Goal: Communication & Community: Answer question/provide support

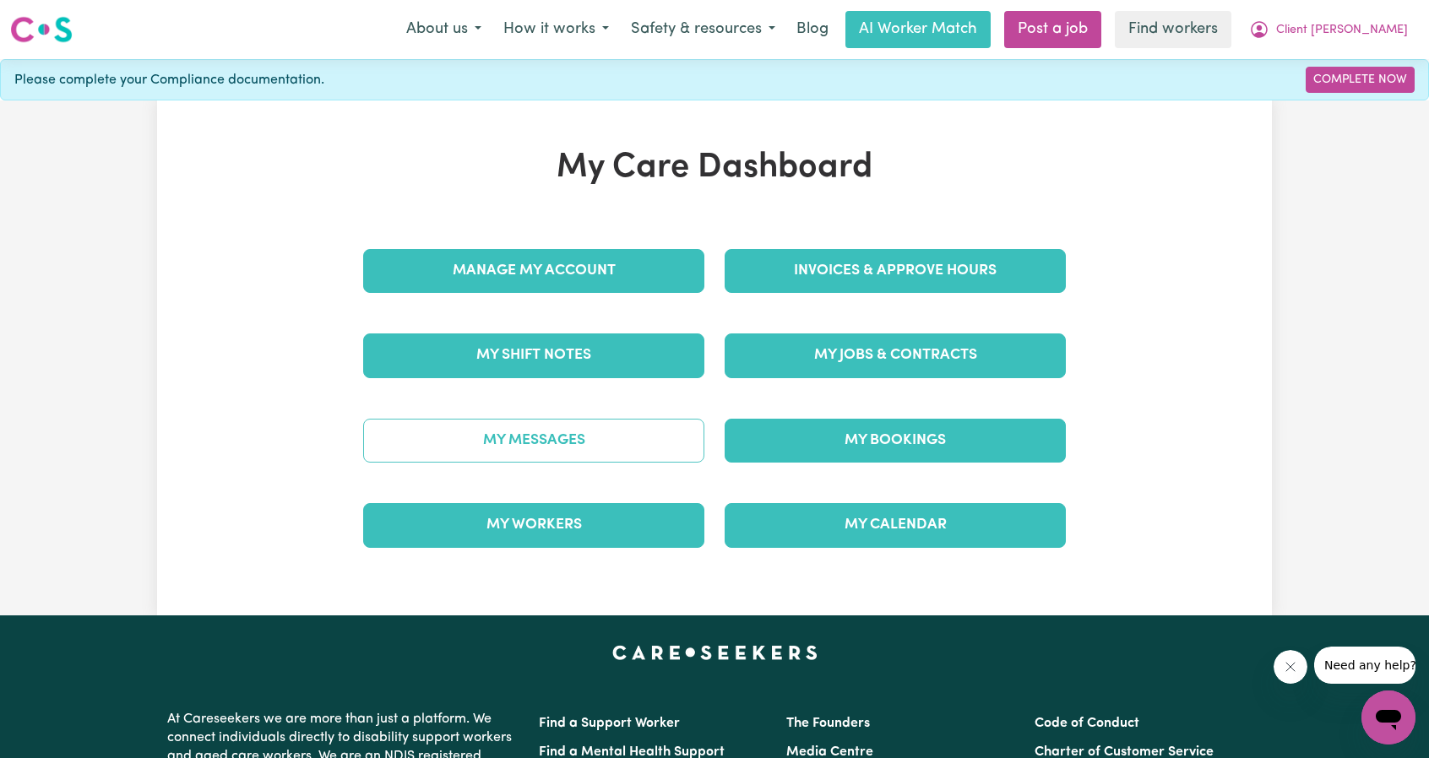
click at [570, 445] on link "My Messages" at bounding box center [533, 441] width 341 height 44
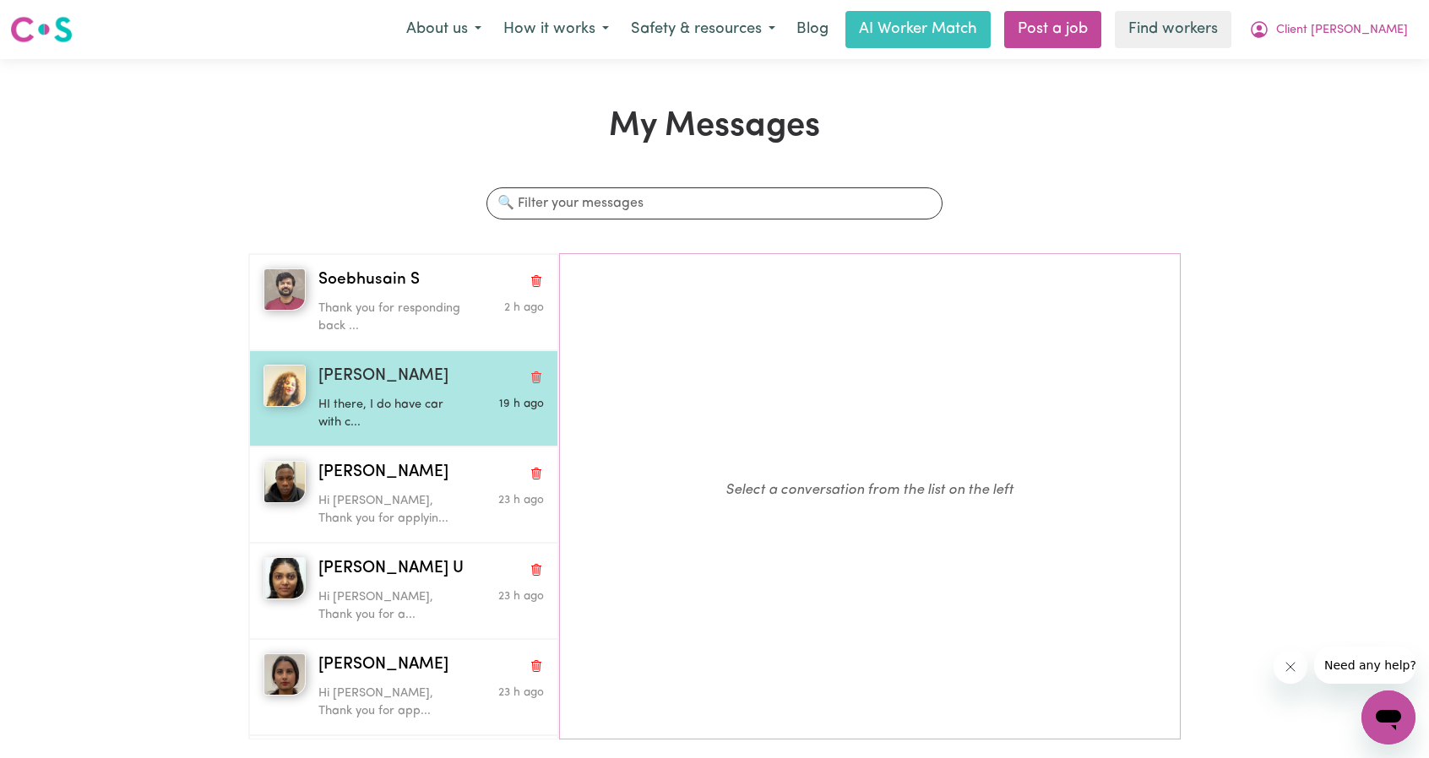
click at [366, 399] on p "HI there, I do have car with c..." at bounding box center [393, 414] width 150 height 36
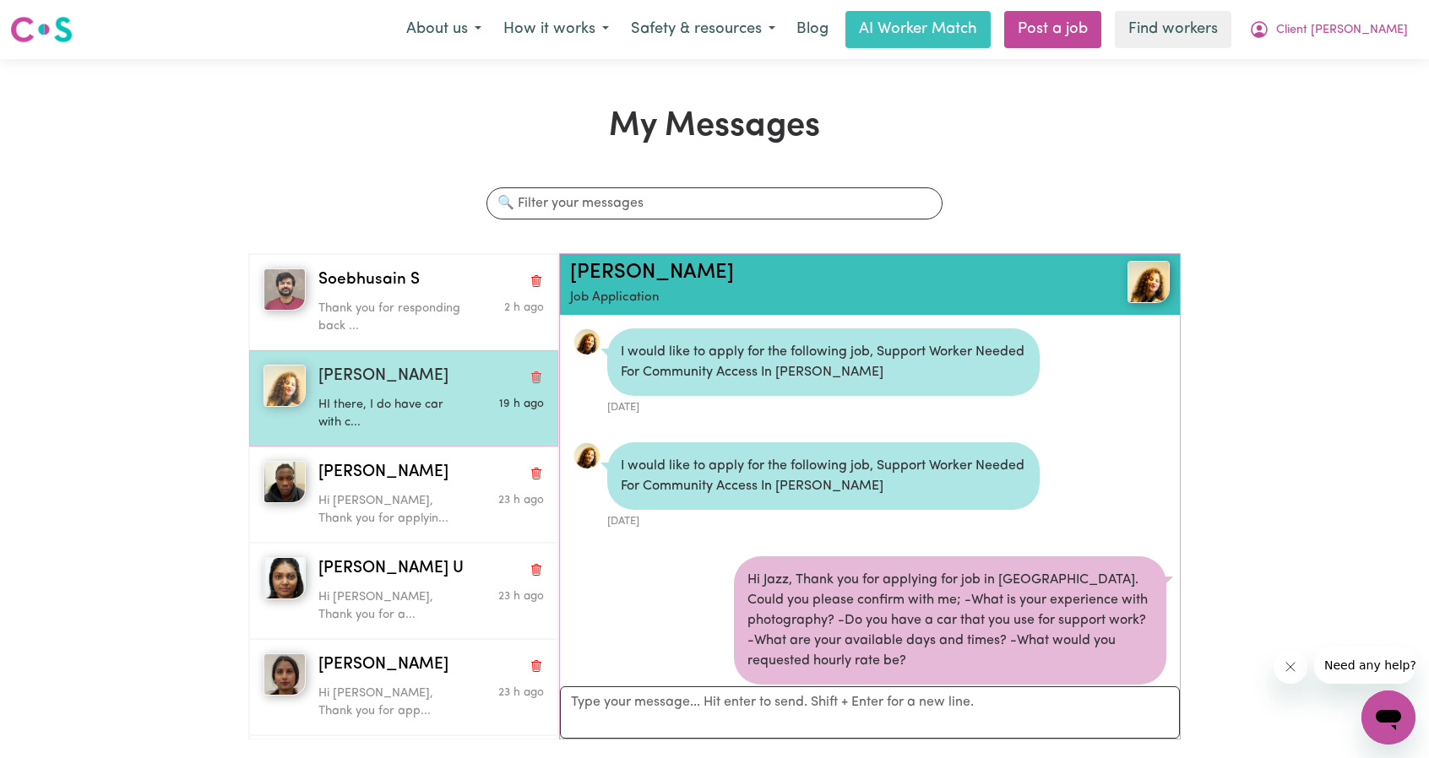
scroll to position [434, 0]
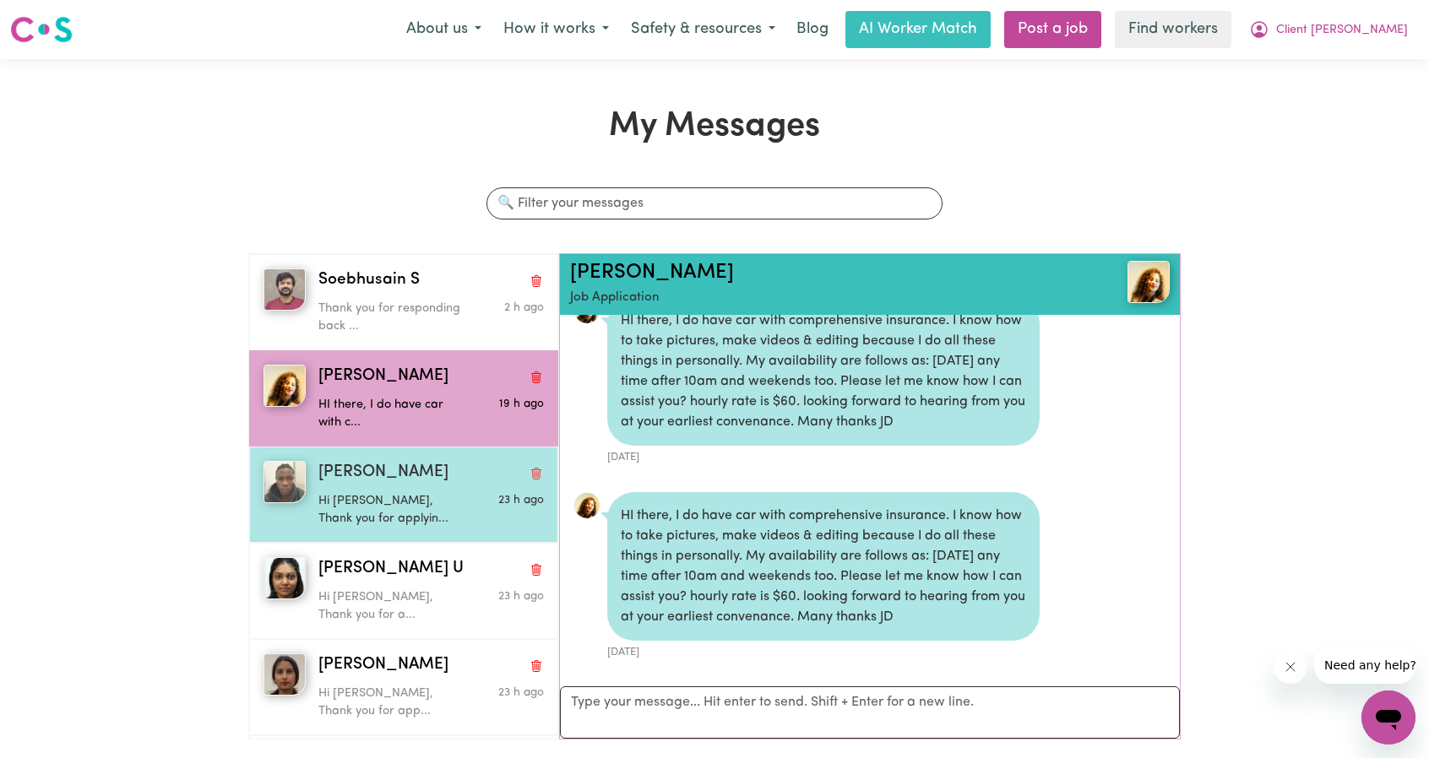
click at [383, 475] on div "Gary S" at bounding box center [430, 473] width 225 height 24
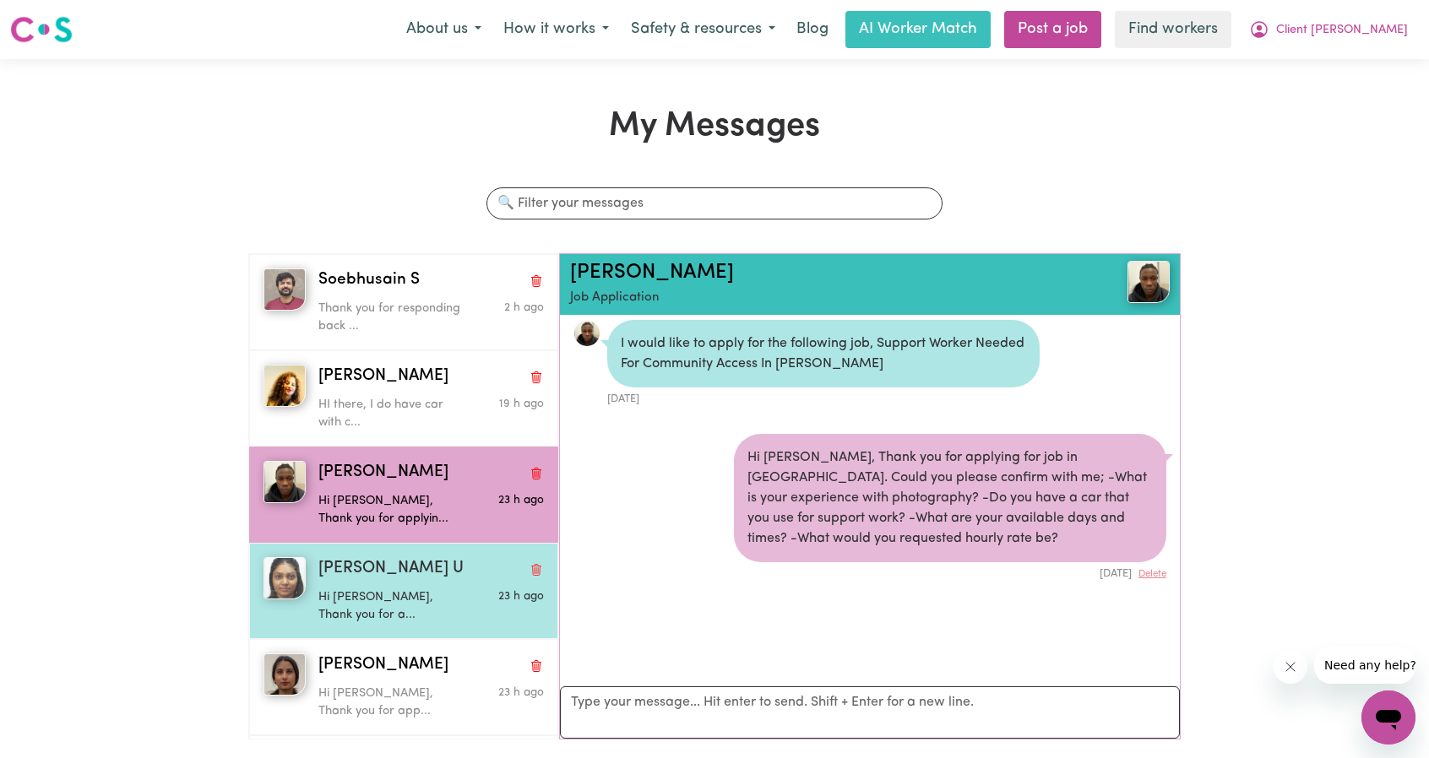
click at [398, 557] on div "Ekta U" at bounding box center [430, 569] width 225 height 24
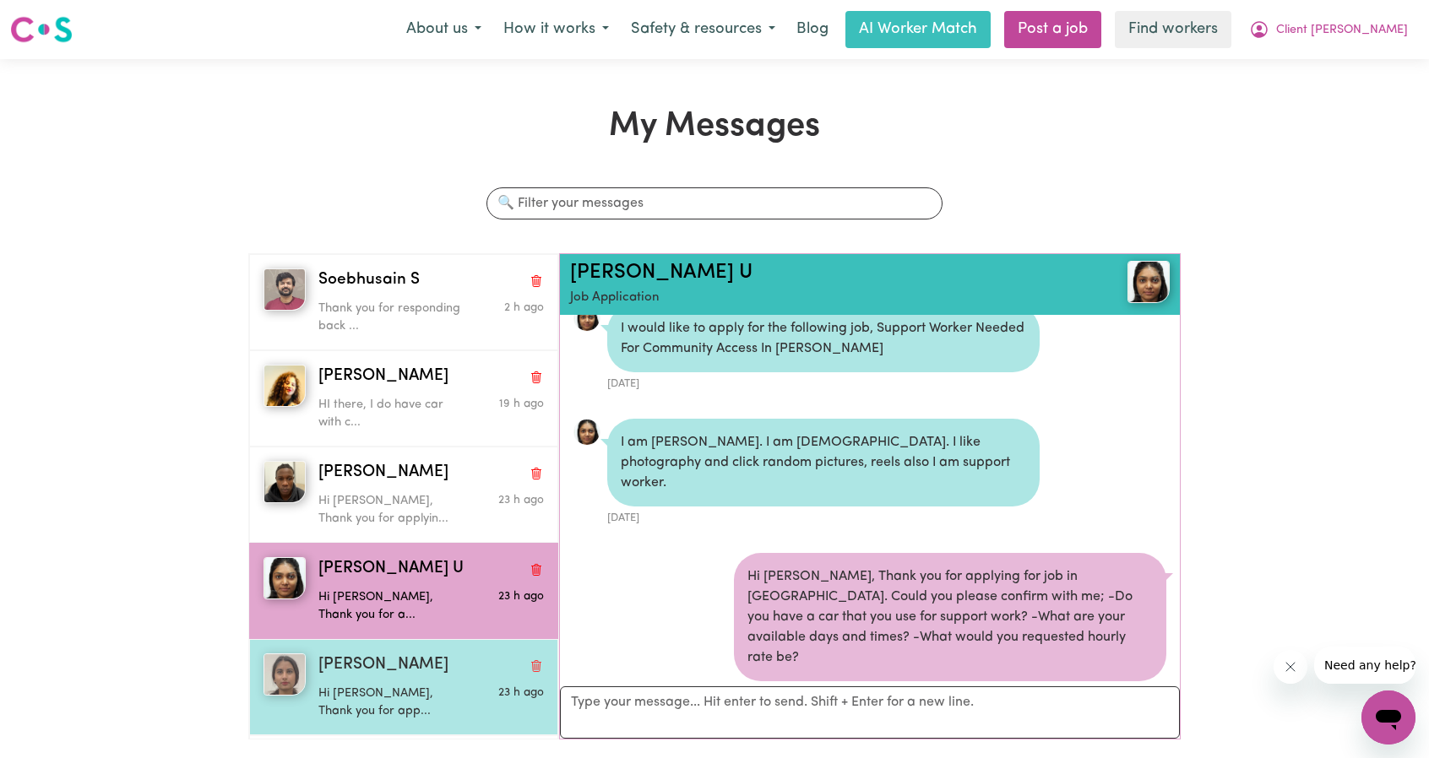
click at [379, 654] on span "Sukhmeet K" at bounding box center [383, 666] width 130 height 24
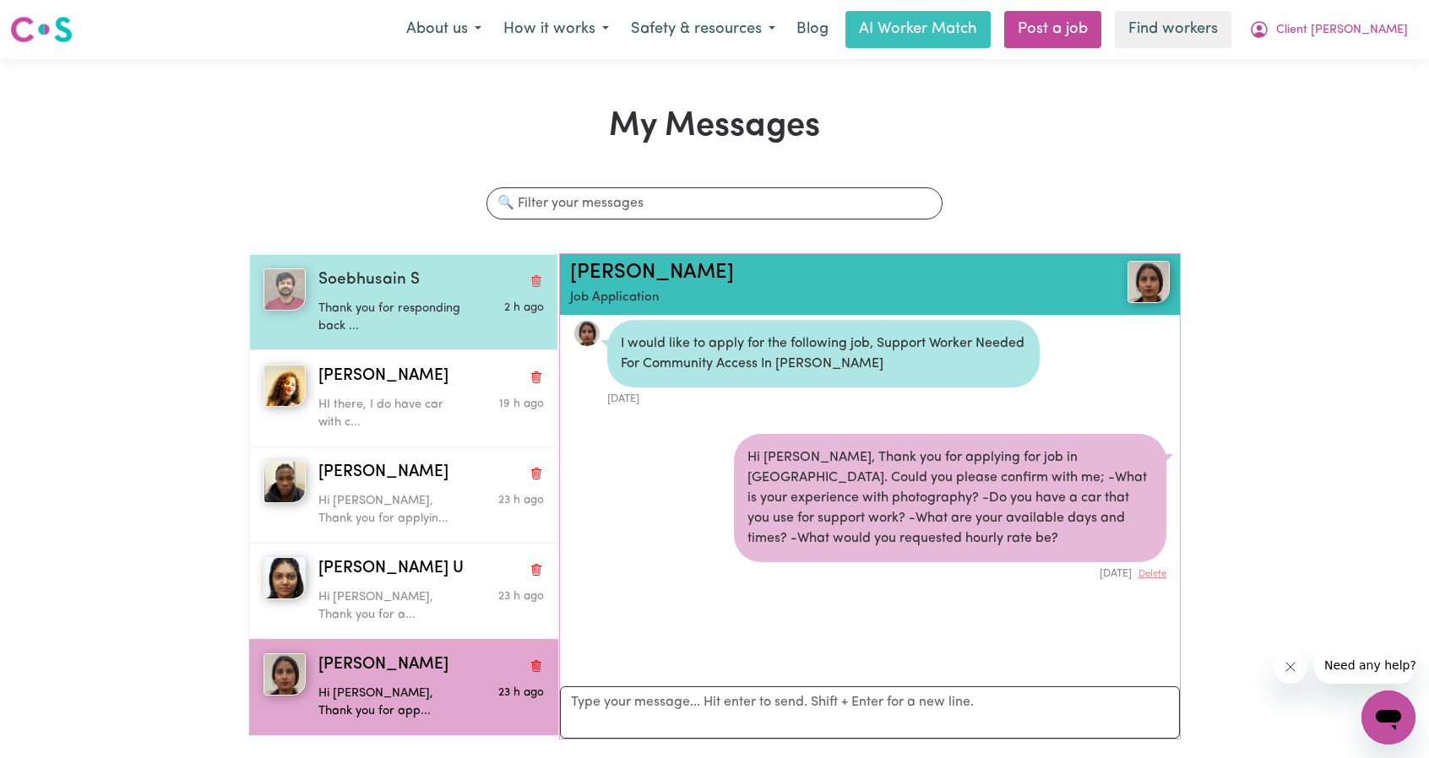
click at [383, 342] on div "Soebhusain S Thank you for responding back ... 2 h ago" at bounding box center [403, 302] width 309 height 96
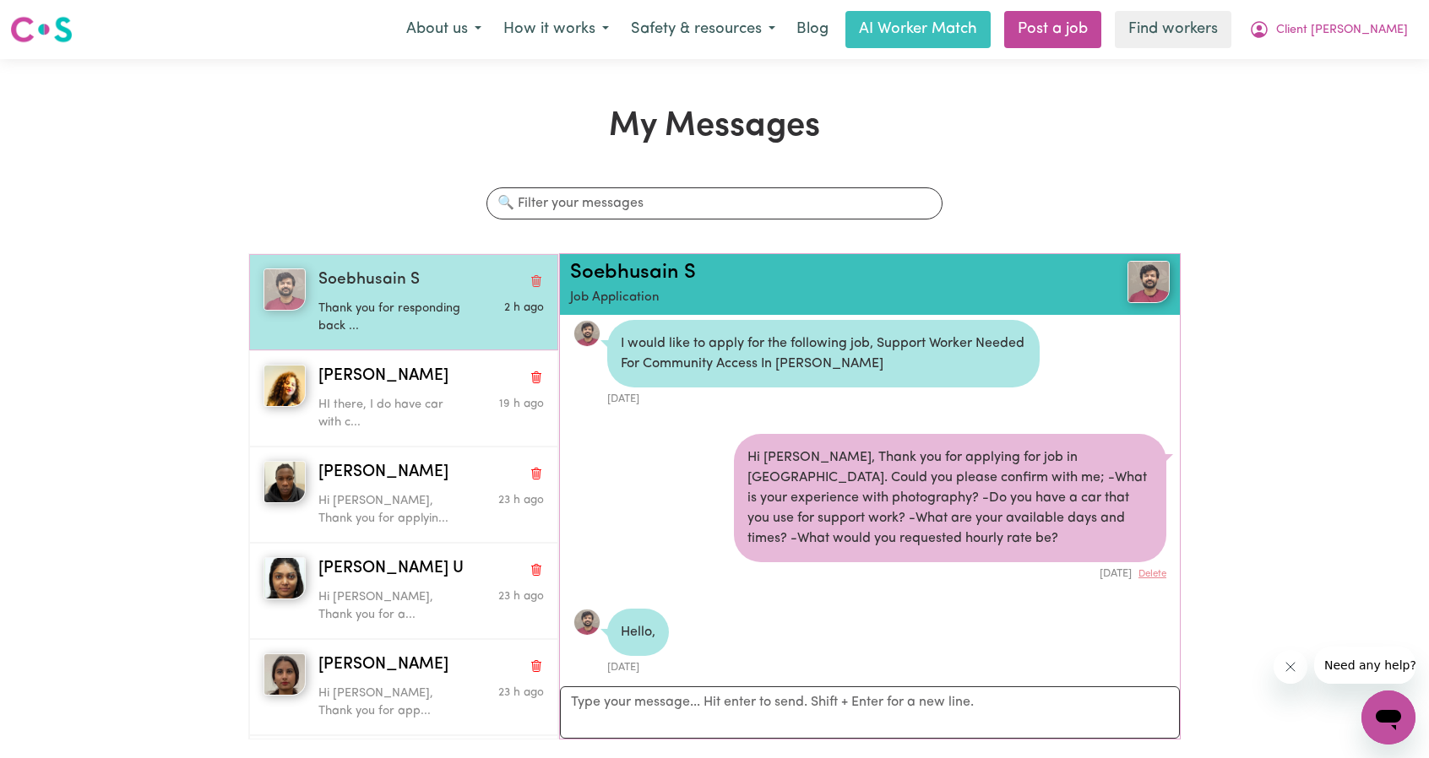
scroll to position [239, 0]
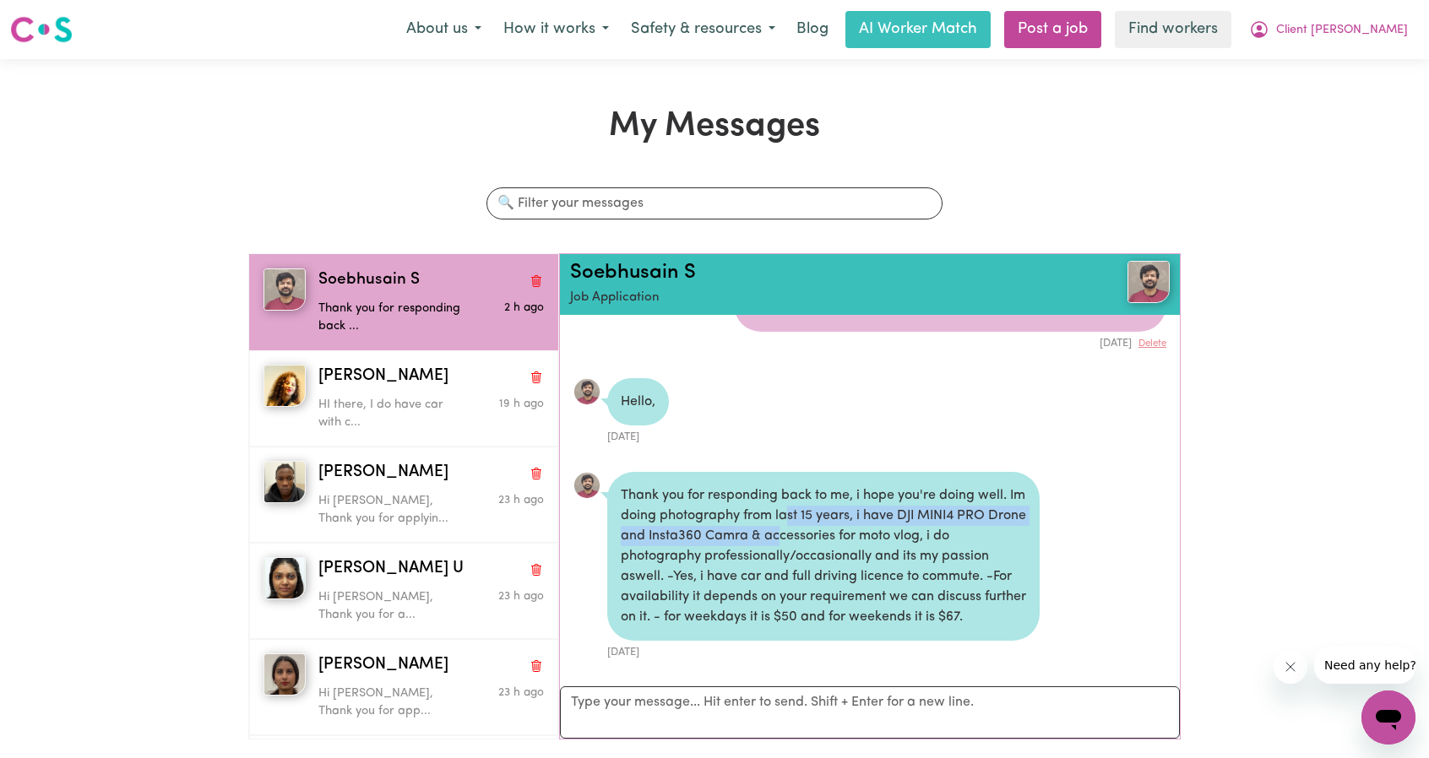
drag, startPoint x: 806, startPoint y: 521, endPoint x: 822, endPoint y: 538, distance: 22.7
click at [820, 542] on div "Thank you for responding back to me, i hope you're doing well. Im doing photogr…" at bounding box center [823, 556] width 432 height 169
click at [822, 538] on div "Thank you for responding back to me, i hope you're doing well. Im doing photogr…" at bounding box center [823, 556] width 432 height 169
drag, startPoint x: 642, startPoint y: 515, endPoint x: 659, endPoint y: 574, distance: 61.5
click at [659, 574] on div "Thank you for responding back to me, i hope you're doing well. Im doing photogr…" at bounding box center [823, 556] width 432 height 169
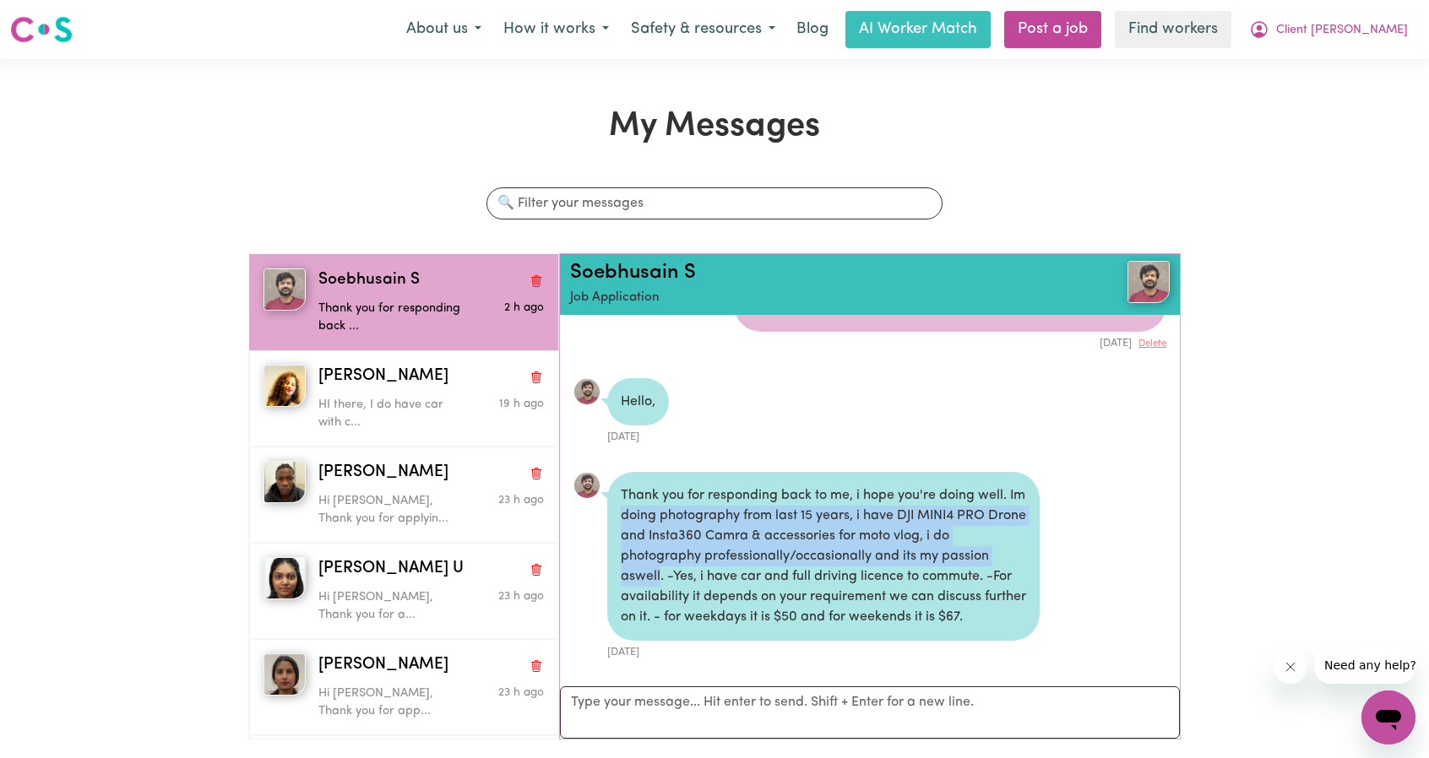
copy div "doing photography from last 15 years, i have DJI MINI4 PRO Drone and Insta360 C…"
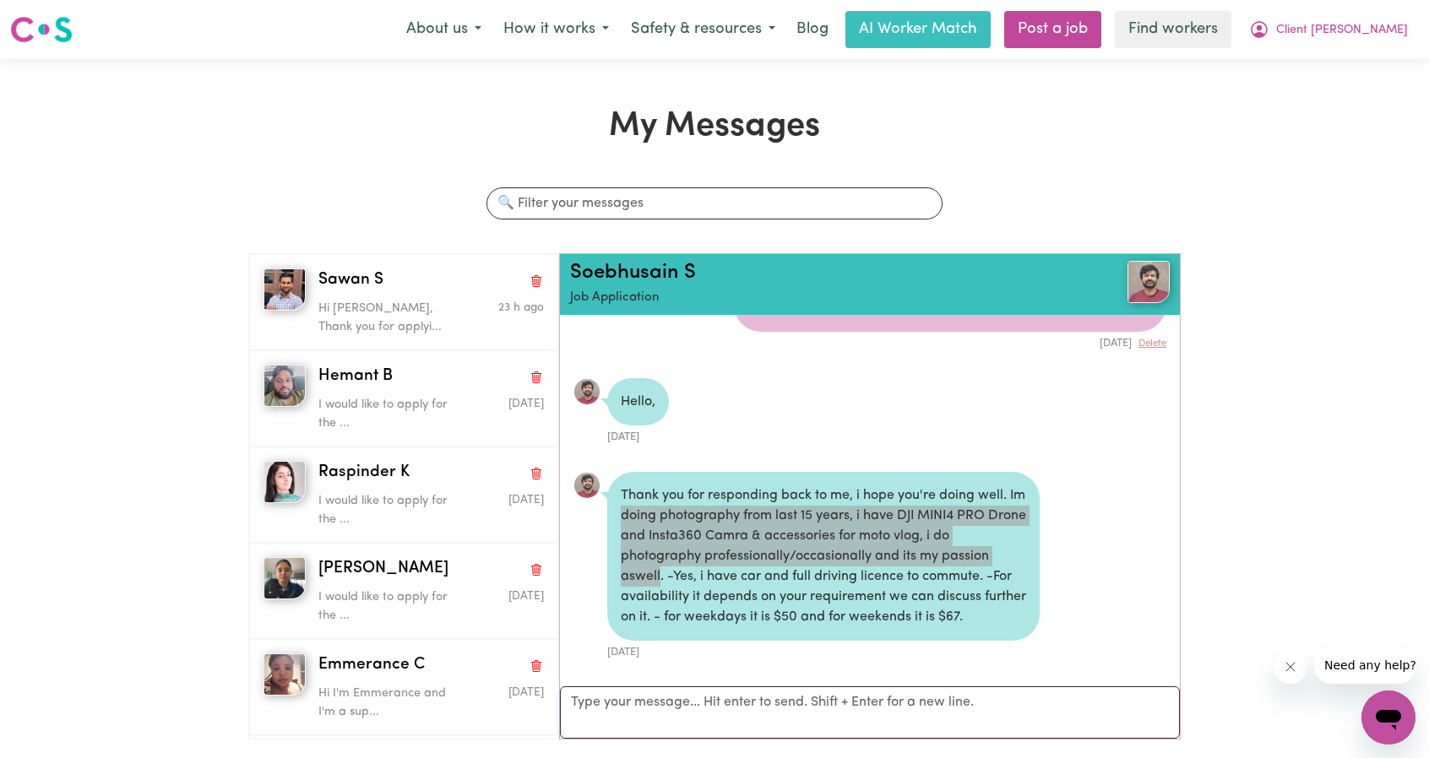
scroll to position [422, 0]
